Goal: Task Accomplishment & Management: Complete application form

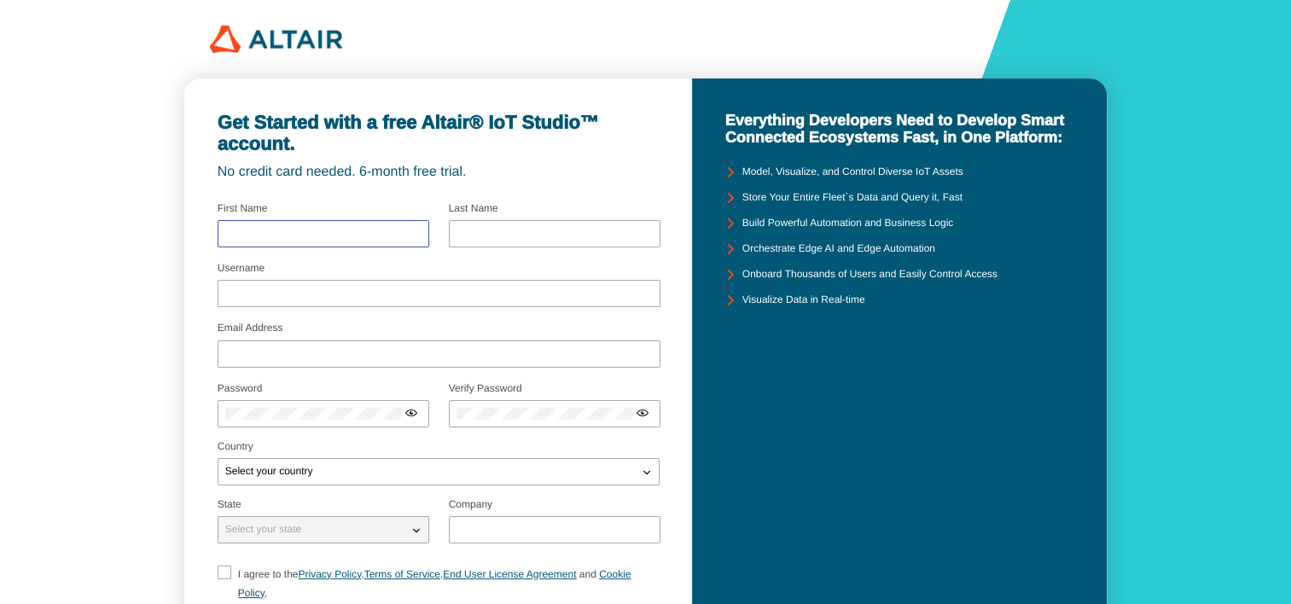
click at [355, 239] on input "text" at bounding box center [323, 234] width 196 height 12
type input "Susa Michelle"
type input "Figueroa"
drag, startPoint x: 245, startPoint y: 235, endPoint x: 213, endPoint y: 236, distance: 32.5
click at [213, 236] on div "Get Started with a free Altair® IoT Studio™ account. No credit card needed. 6-m…" at bounding box center [438, 404] width 508 height 650
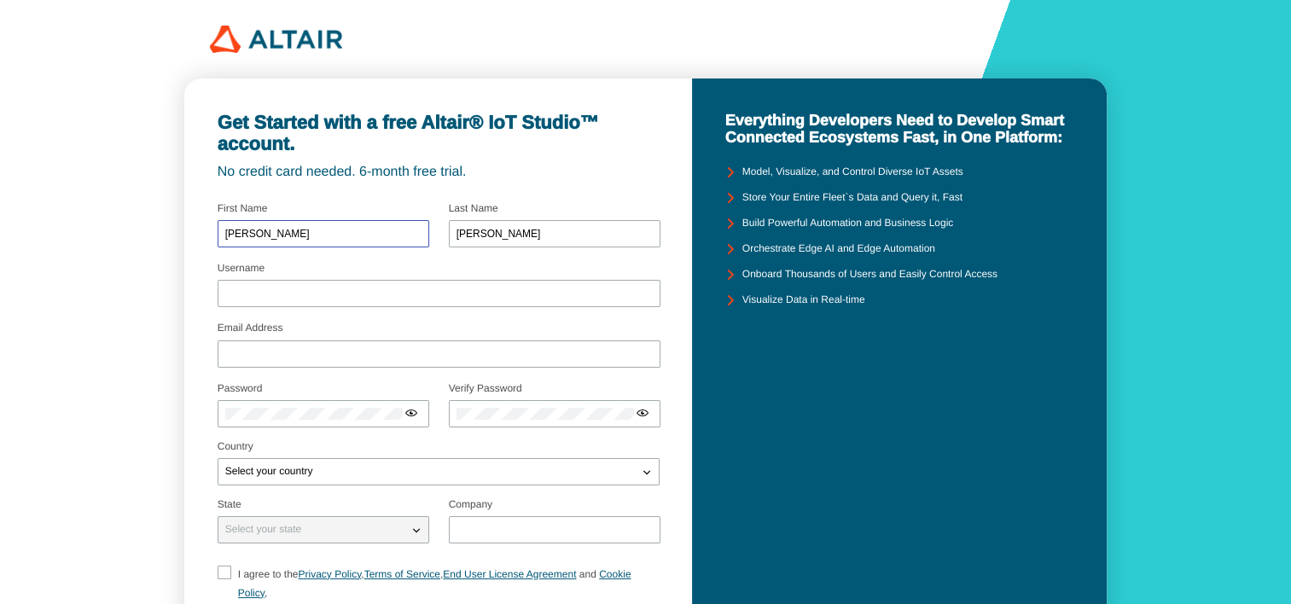
click at [247, 233] on input "Susa Michelle" at bounding box center [323, 234] width 196 height 12
drag, startPoint x: 248, startPoint y: 233, endPoint x: 184, endPoint y: 242, distance: 64.7
click at [184, 242] on div "Get Started with a free Altair® IoT Studio™ account. No credit card needed. 6-m…" at bounding box center [645, 385] width 1291 height 771
type input "Michelle"
click at [236, 283] on div at bounding box center [439, 293] width 443 height 27
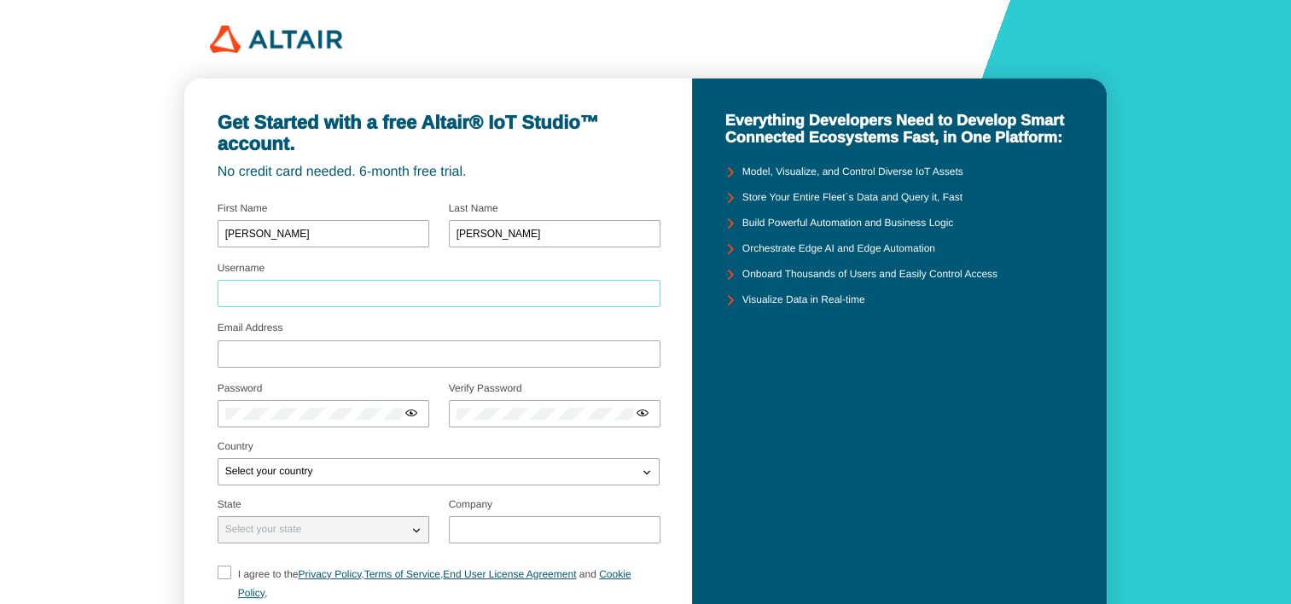
click at [242, 290] on input "Username" at bounding box center [439, 294] width 428 height 12
type input "michyfigueroaa"
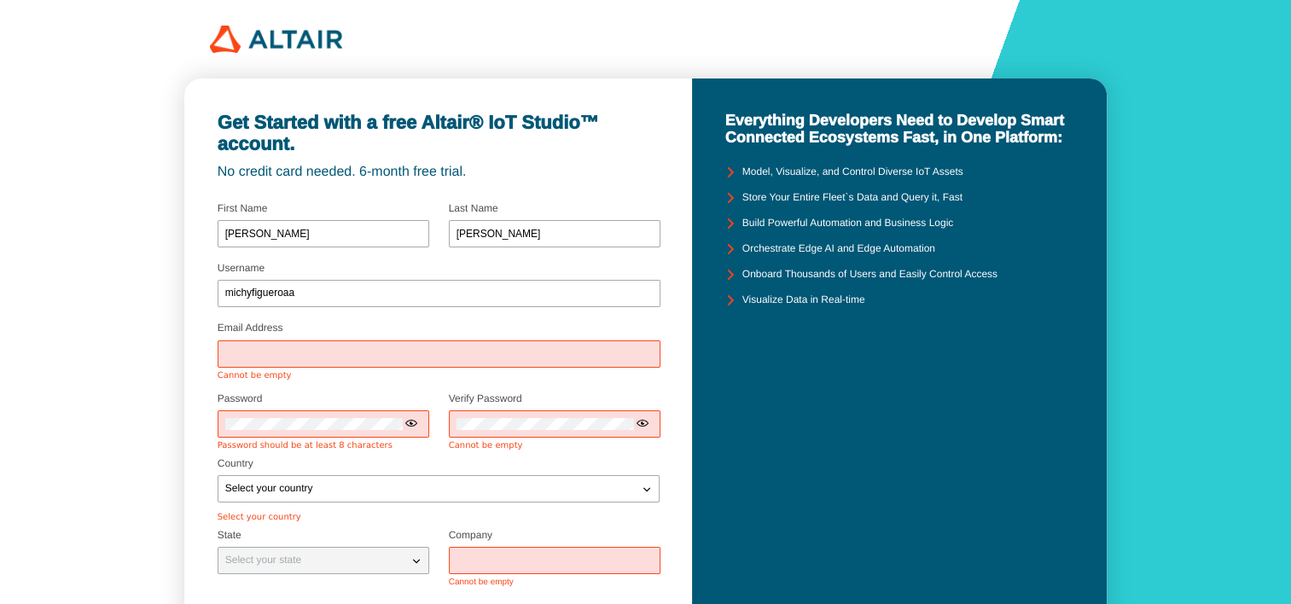
click at [263, 364] on div at bounding box center [439, 354] width 443 height 27
click at [257, 361] on div at bounding box center [439, 354] width 443 height 27
click at [248, 356] on input "Email Address" at bounding box center [439, 354] width 428 height 12
type input "cristelfigueroa04@gmail.com"
click at [281, 422] on div at bounding box center [324, 424] width 212 height 27
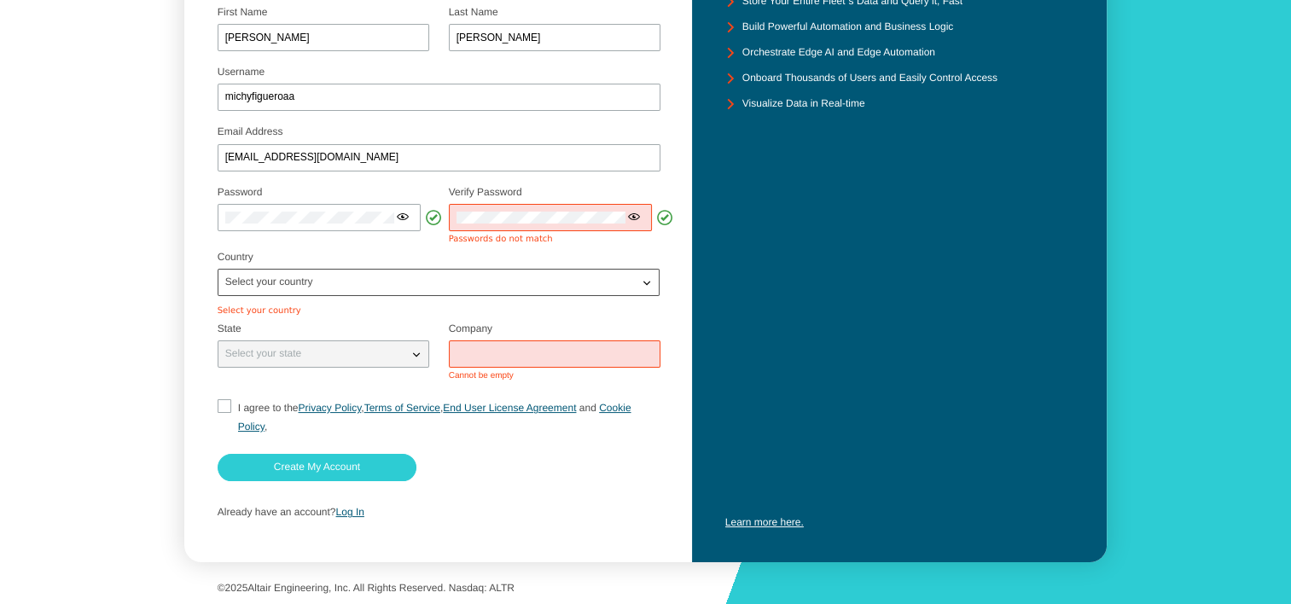
click at [451, 284] on div "Select your country" at bounding box center [428, 282] width 420 height 17
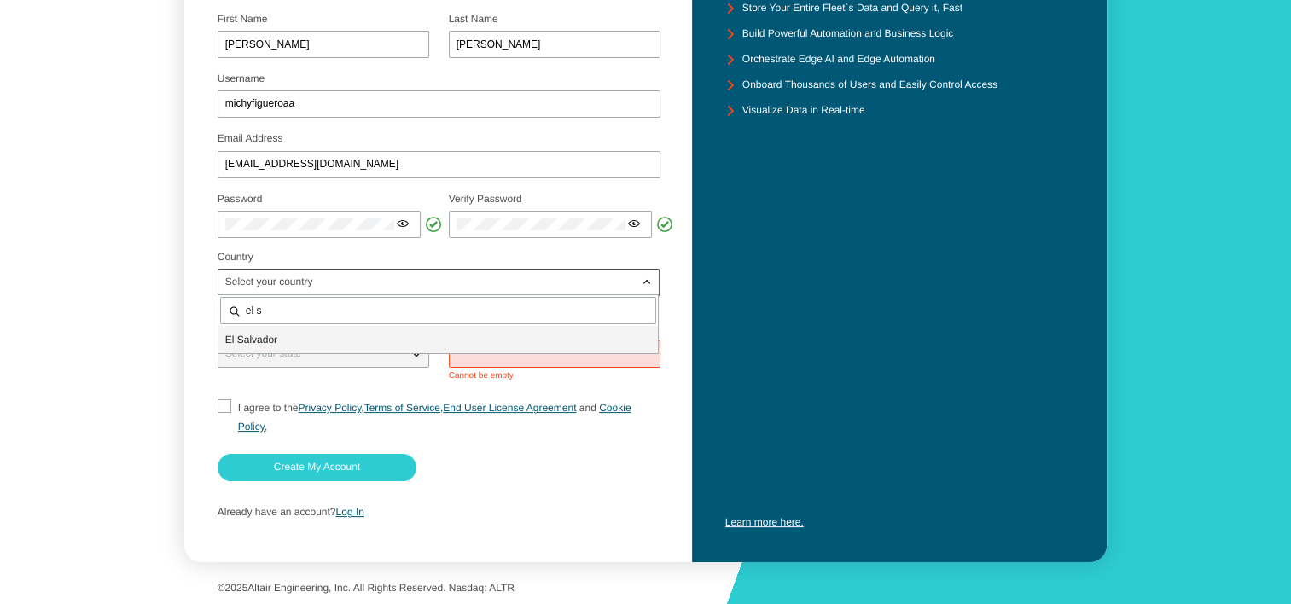
type input "el s"
click at [341, 326] on div "El S alvador" at bounding box center [438, 339] width 440 height 27
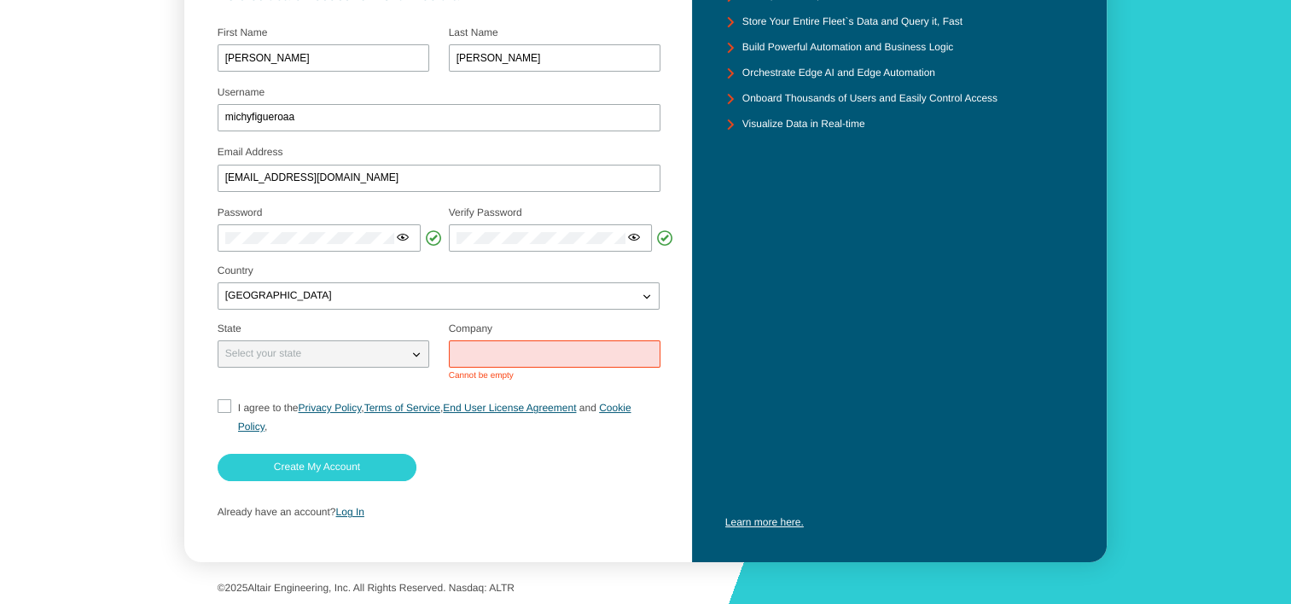
click at [320, 358] on div "Select your state" at bounding box center [312, 354] width 189 height 17
click at [342, 348] on div "Select your state" at bounding box center [312, 354] width 189 height 17
click at [405, 351] on div "Select your state" at bounding box center [312, 354] width 189 height 17
click at [420, 350] on iron-icon at bounding box center [416, 354] width 17 height 17
click at [472, 350] on input "text" at bounding box center [555, 354] width 196 height 12
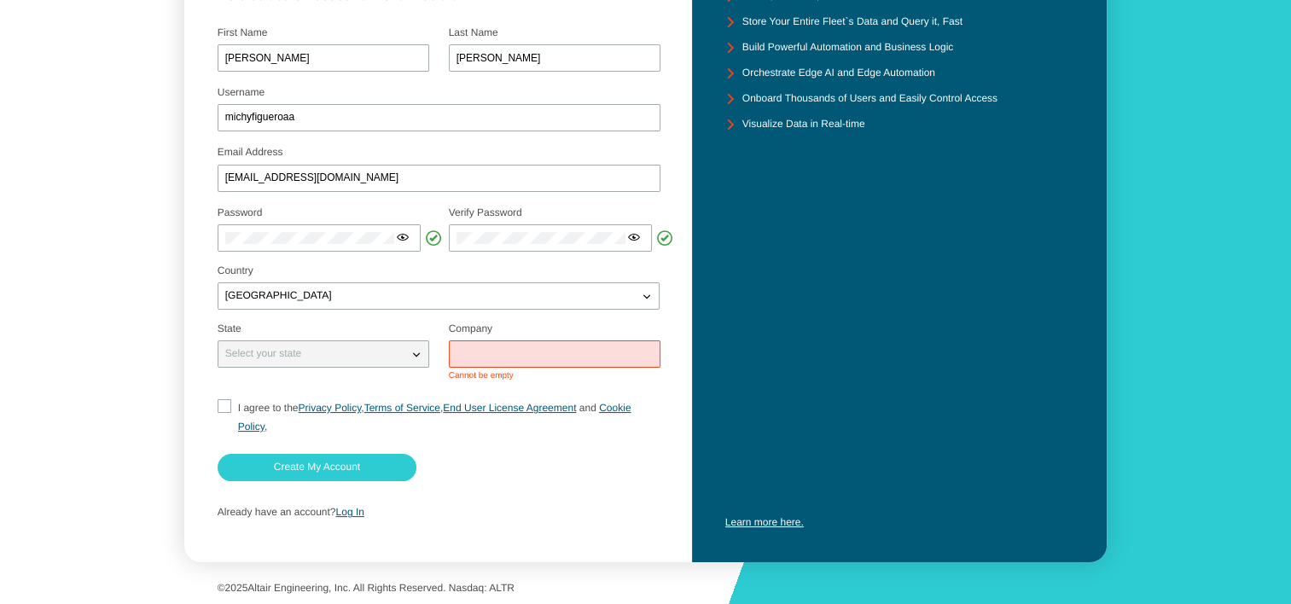
click at [230, 414] on sp-checkbox at bounding box center [225, 417] width 14 height 37
click at [228, 410] on input "I agree to the Privacy Policy , Terms of Service , End User License Agreement a…" at bounding box center [223, 417] width 11 height 37
checkbox input "true"
click at [341, 481] on div at bounding box center [439, 472] width 443 height 36
click at [0, 0] on slot "Create My Account" at bounding box center [0, 0] width 0 height 0
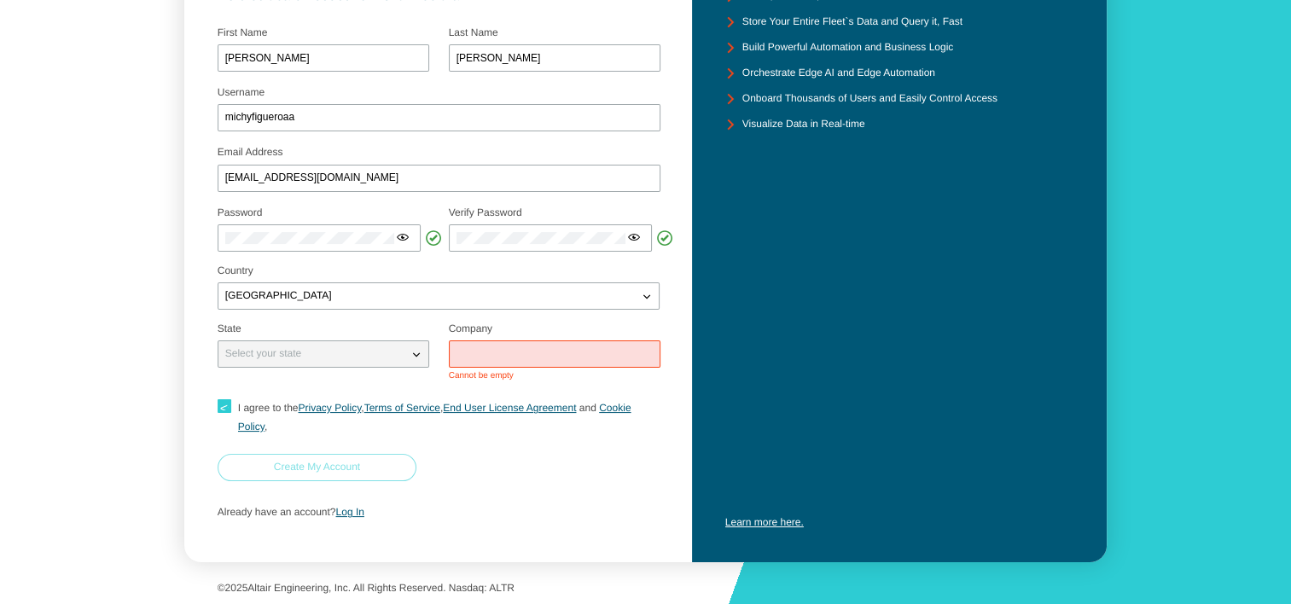
click at [379, 474] on paper-button "Create My Account" at bounding box center [317, 467] width 199 height 27
click at [556, 343] on div at bounding box center [555, 354] width 212 height 27
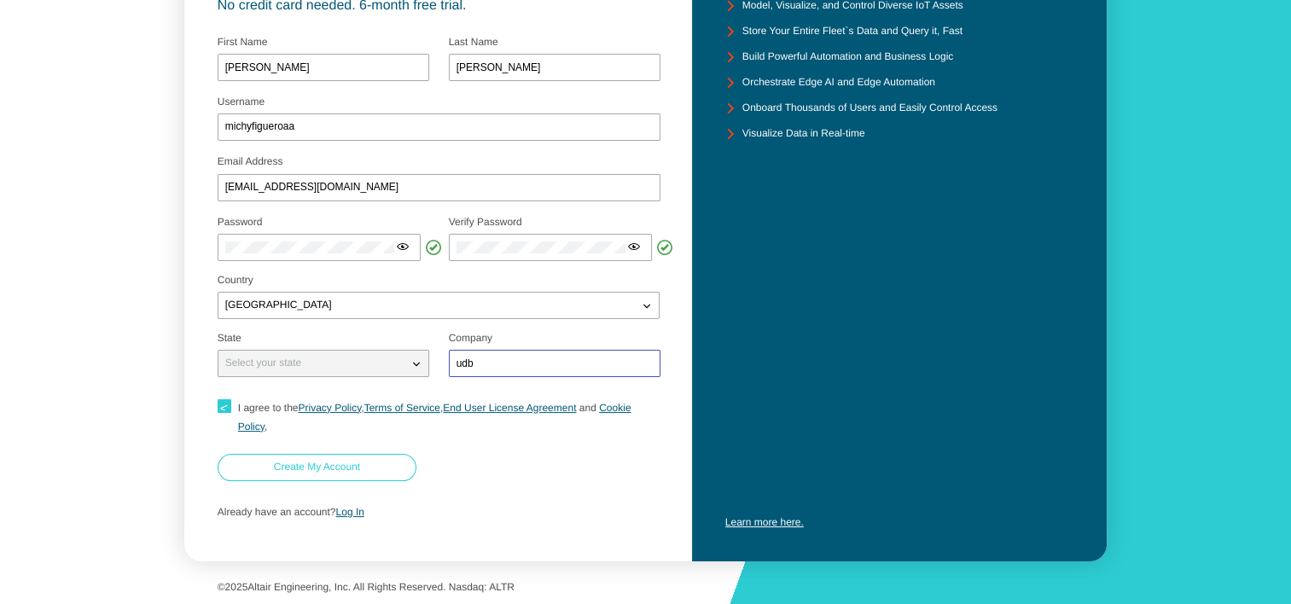
type input "udb"
click at [0, 0] on slot "Create My Account" at bounding box center [0, 0] width 0 height 0
